Goal: Task Accomplishment & Management: Use online tool/utility

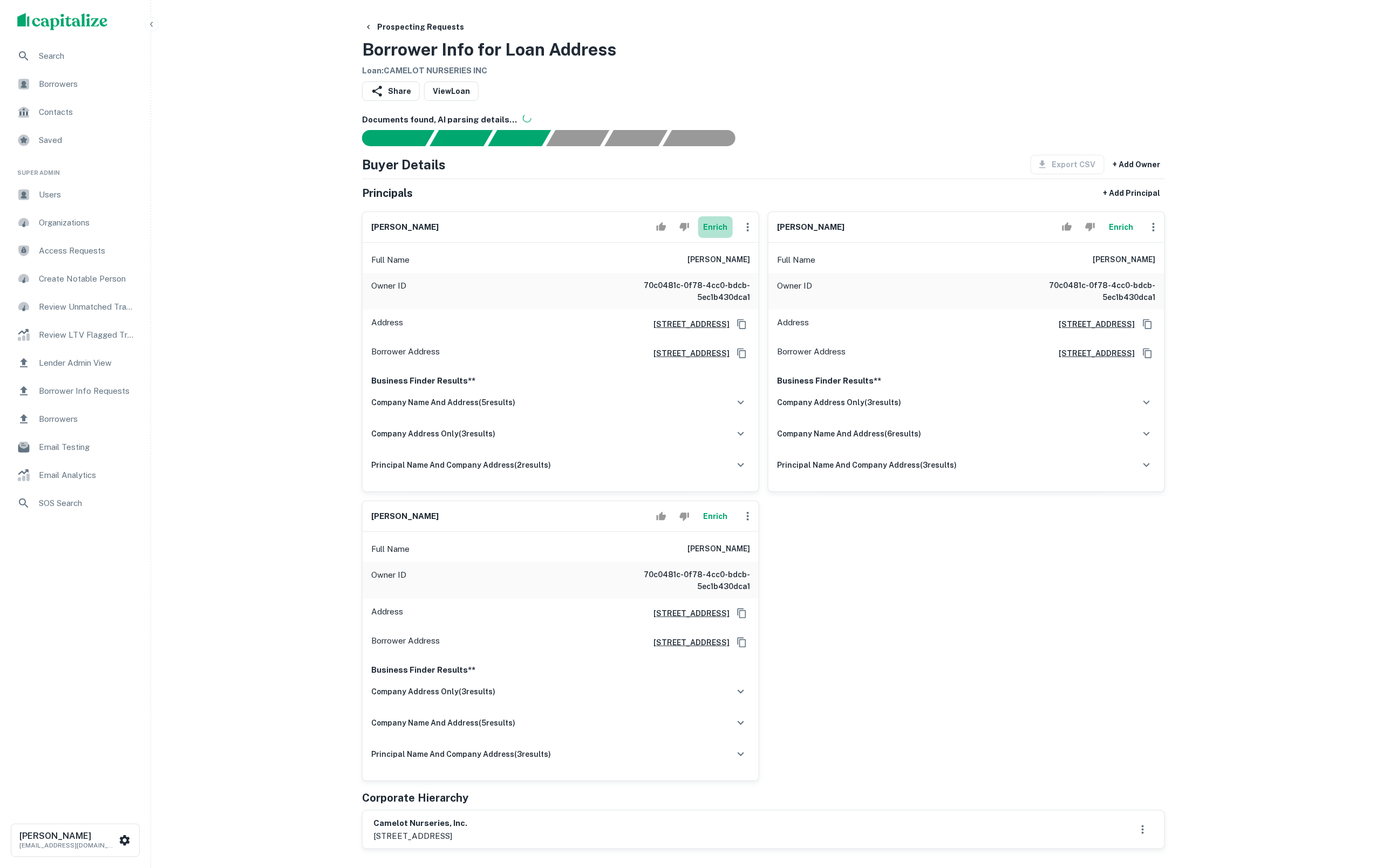
click at [704, 229] on button "Enrich" at bounding box center [715, 227] width 35 height 21
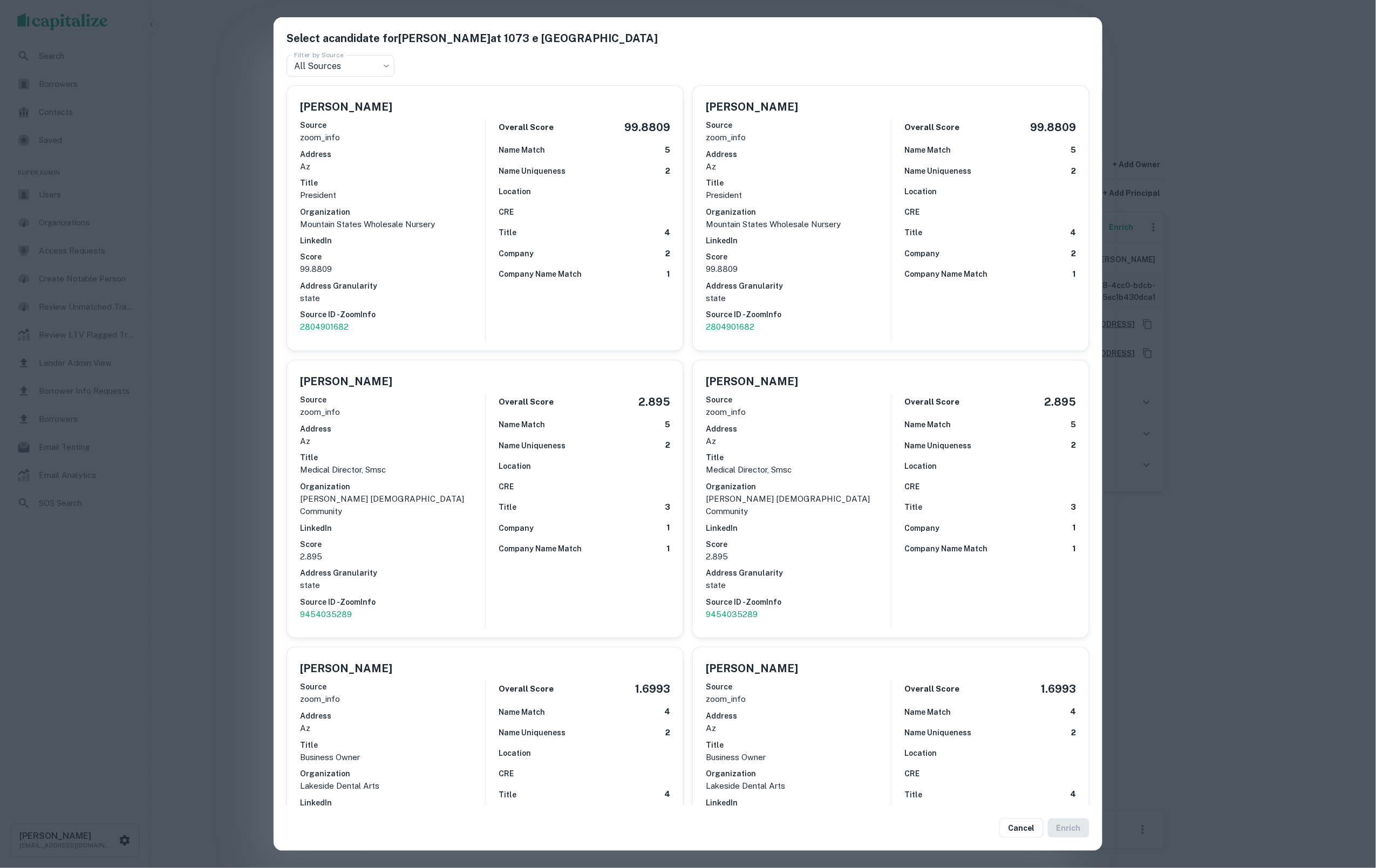
drag, startPoint x: 435, startPoint y: 310, endPoint x: 429, endPoint y: 310, distance: 6.0
click at [429, 310] on h6 "Source ID - ZoomInfo" at bounding box center [392, 314] width 186 height 12
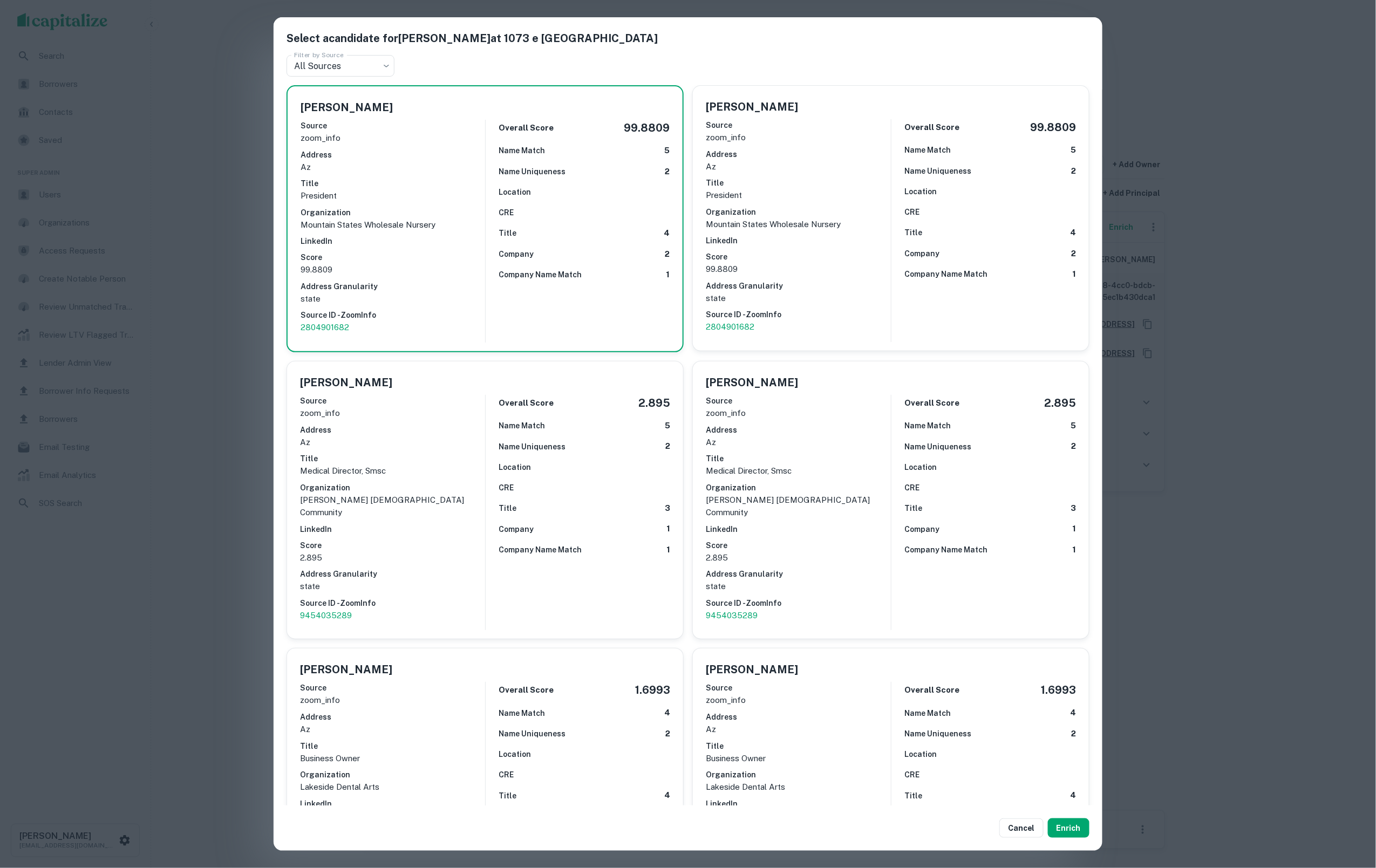
click at [407, 268] on p "99.8809" at bounding box center [393, 269] width 185 height 12
click at [1072, 831] on button "Enrich" at bounding box center [1068, 828] width 41 height 19
click at [1077, 823] on button "Enrich" at bounding box center [1068, 828] width 41 height 19
click at [1074, 827] on button "Enrich" at bounding box center [1068, 828] width 41 height 19
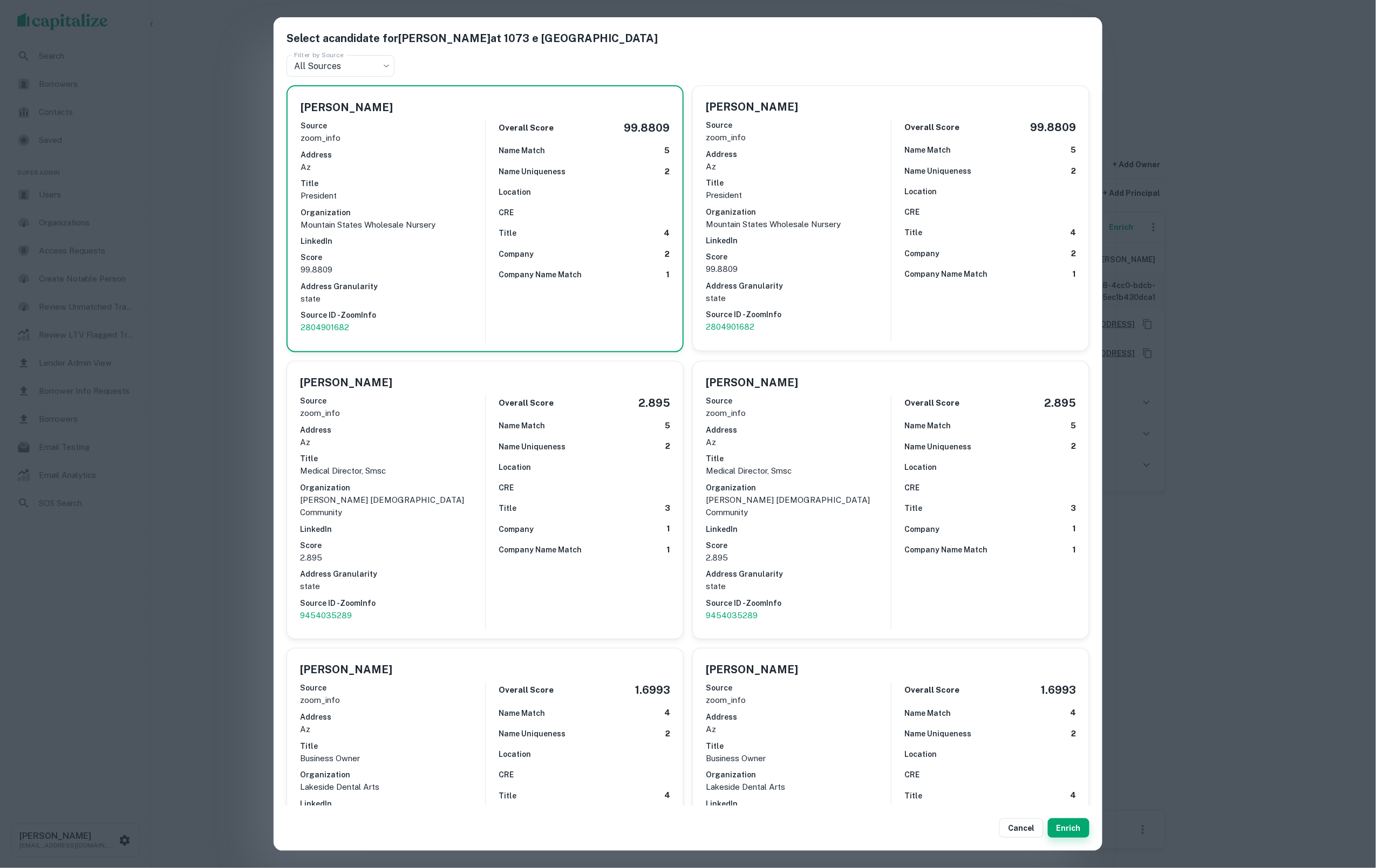
click at [1065, 829] on button "Enrich" at bounding box center [1068, 828] width 41 height 19
click at [1076, 828] on button "Enrich" at bounding box center [1068, 828] width 41 height 19
